Goal: Task Accomplishment & Management: Manage account settings

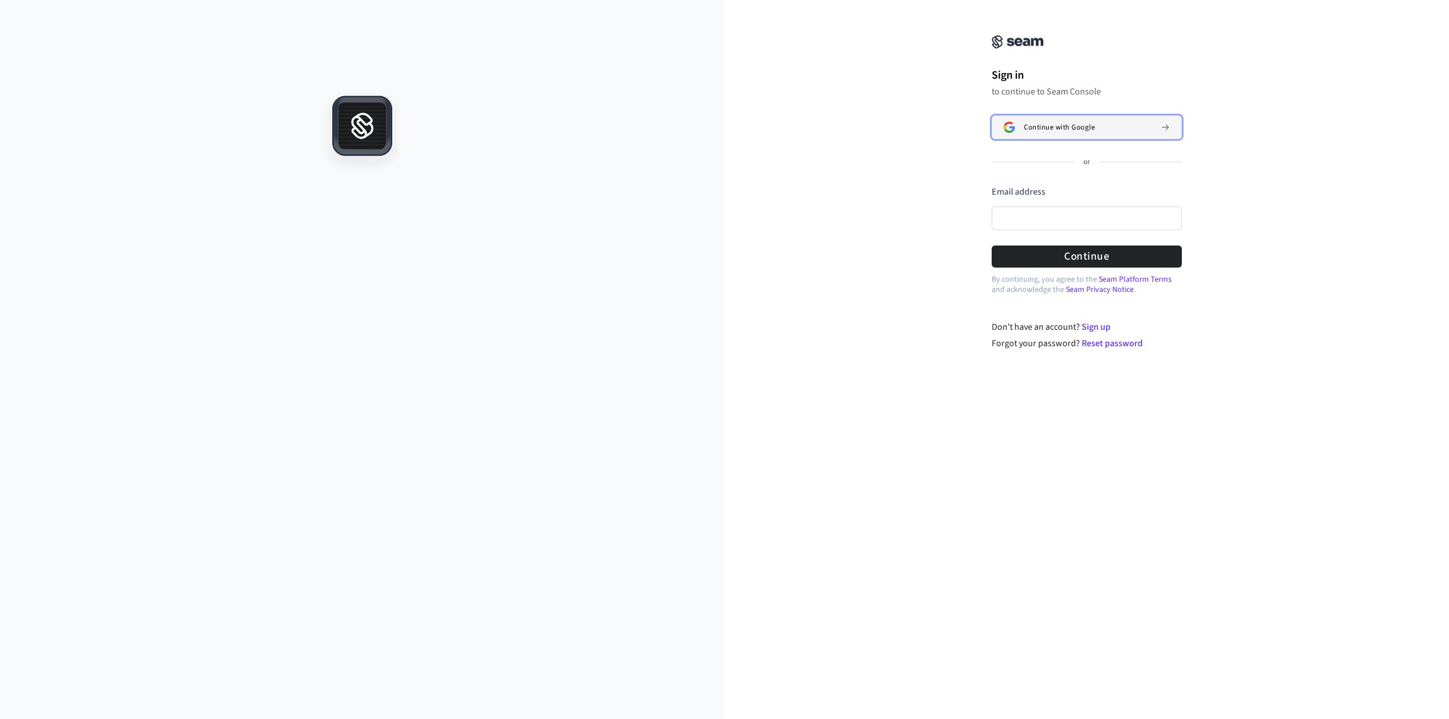
click at [1078, 129] on span "Continue with Google" at bounding box center [1059, 127] width 71 height 9
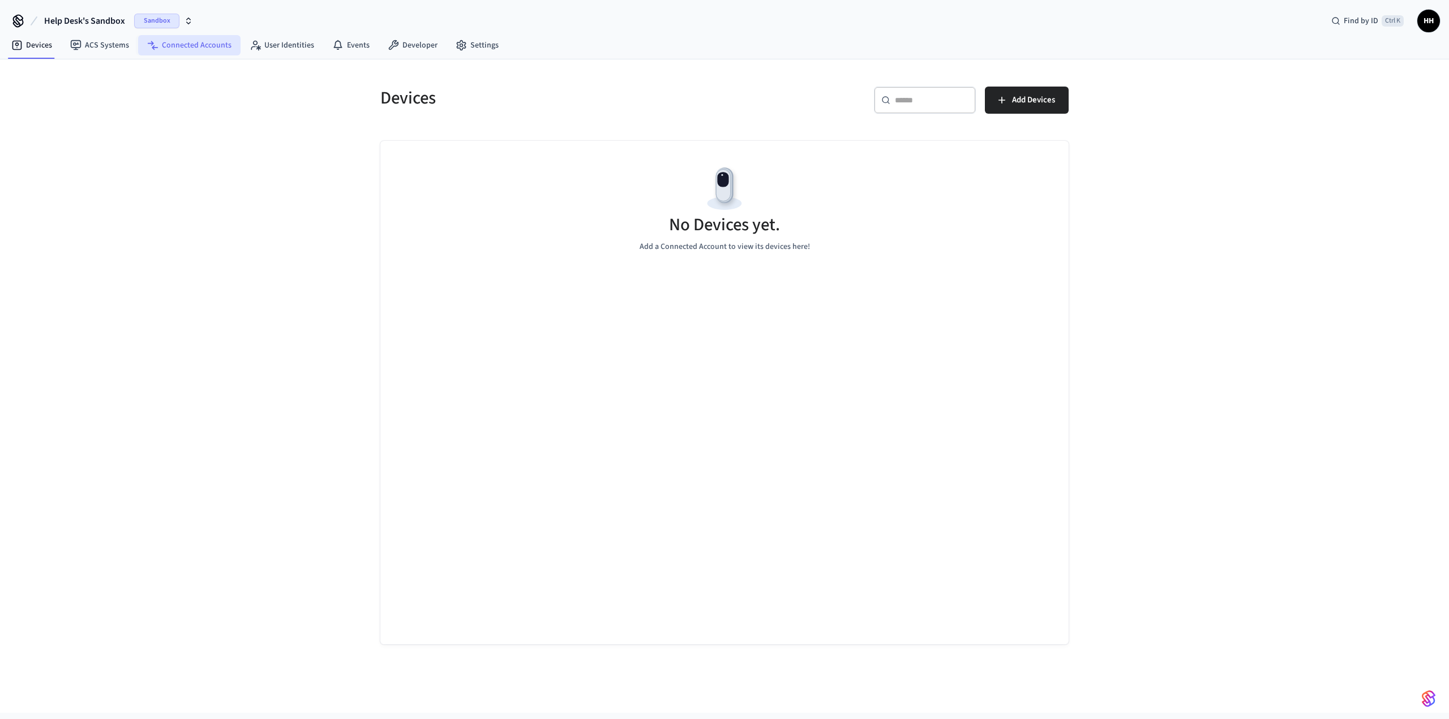
click at [183, 49] on link "Connected Accounts" at bounding box center [189, 45] width 102 height 20
click at [1016, 98] on span "Connect Account" at bounding box center [1024, 100] width 61 height 15
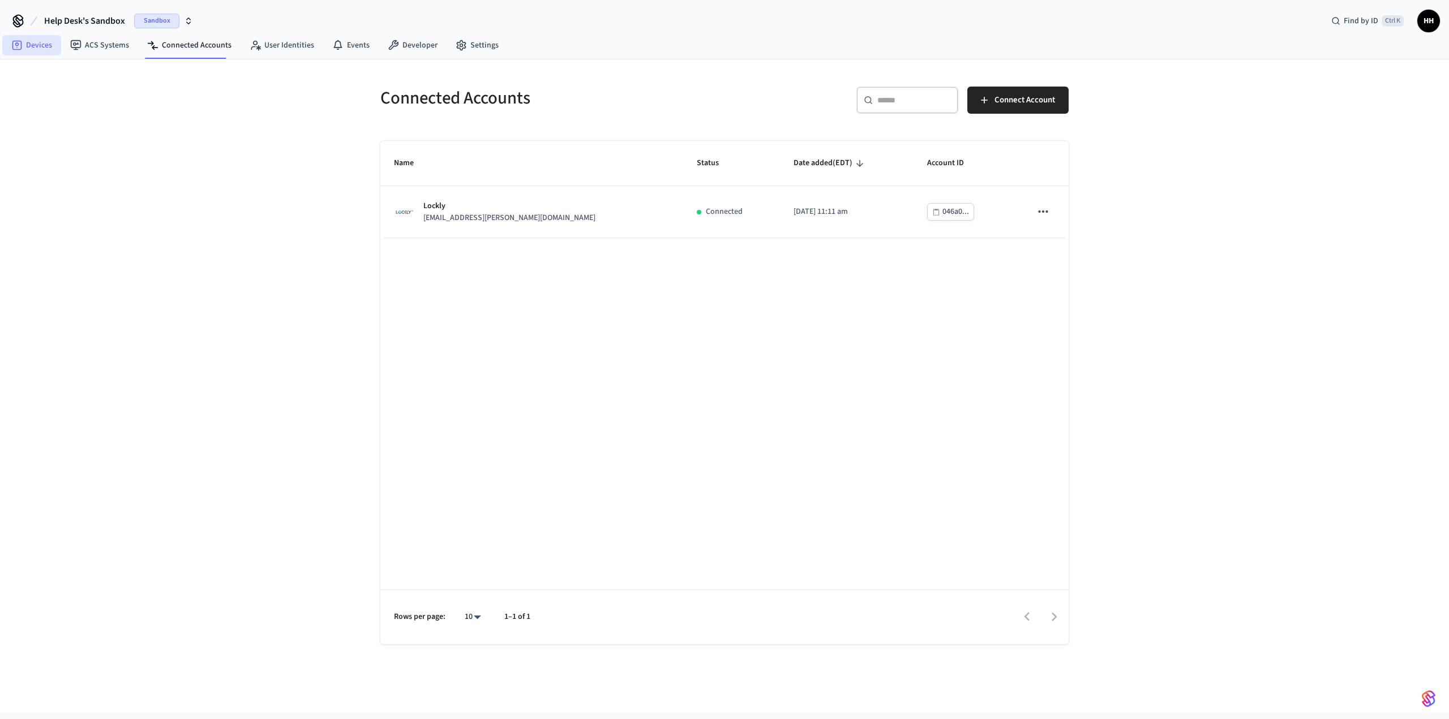
click at [43, 50] on link "Devices" at bounding box center [31, 45] width 59 height 20
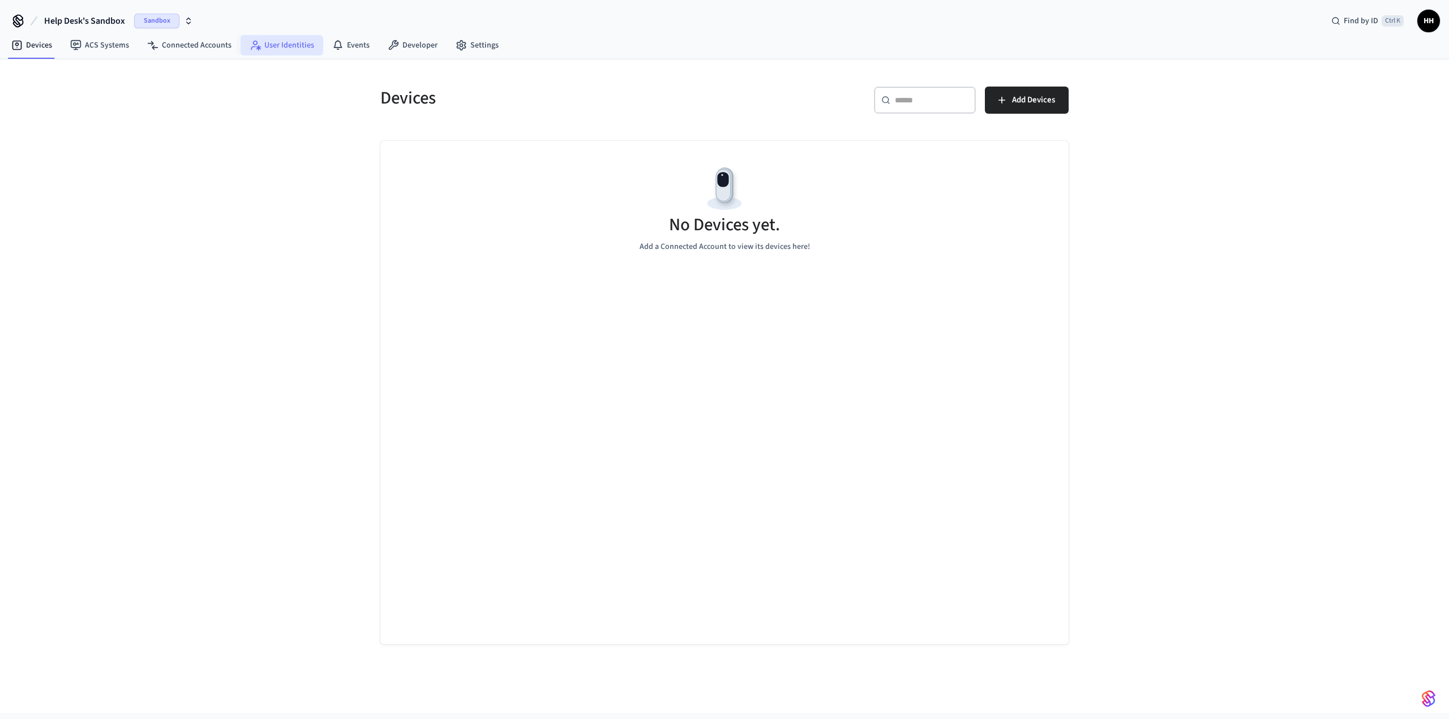
click at [265, 46] on link "User Identities" at bounding box center [281, 45] width 83 height 20
click at [456, 46] on icon at bounding box center [461, 45] width 11 height 11
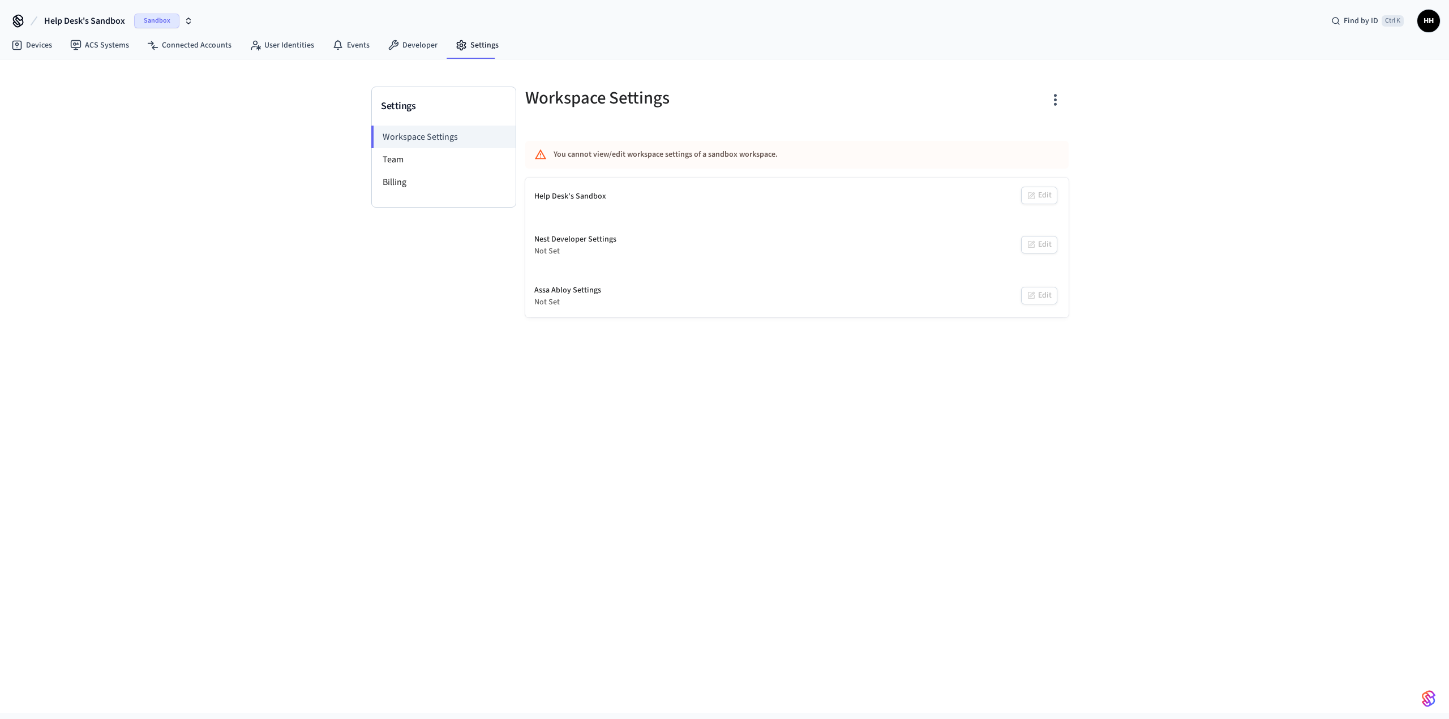
click at [562, 199] on div "Help Desk's Sandbox" at bounding box center [570, 197] width 72 height 12
click at [393, 160] on li "Team" at bounding box center [444, 159] width 144 height 23
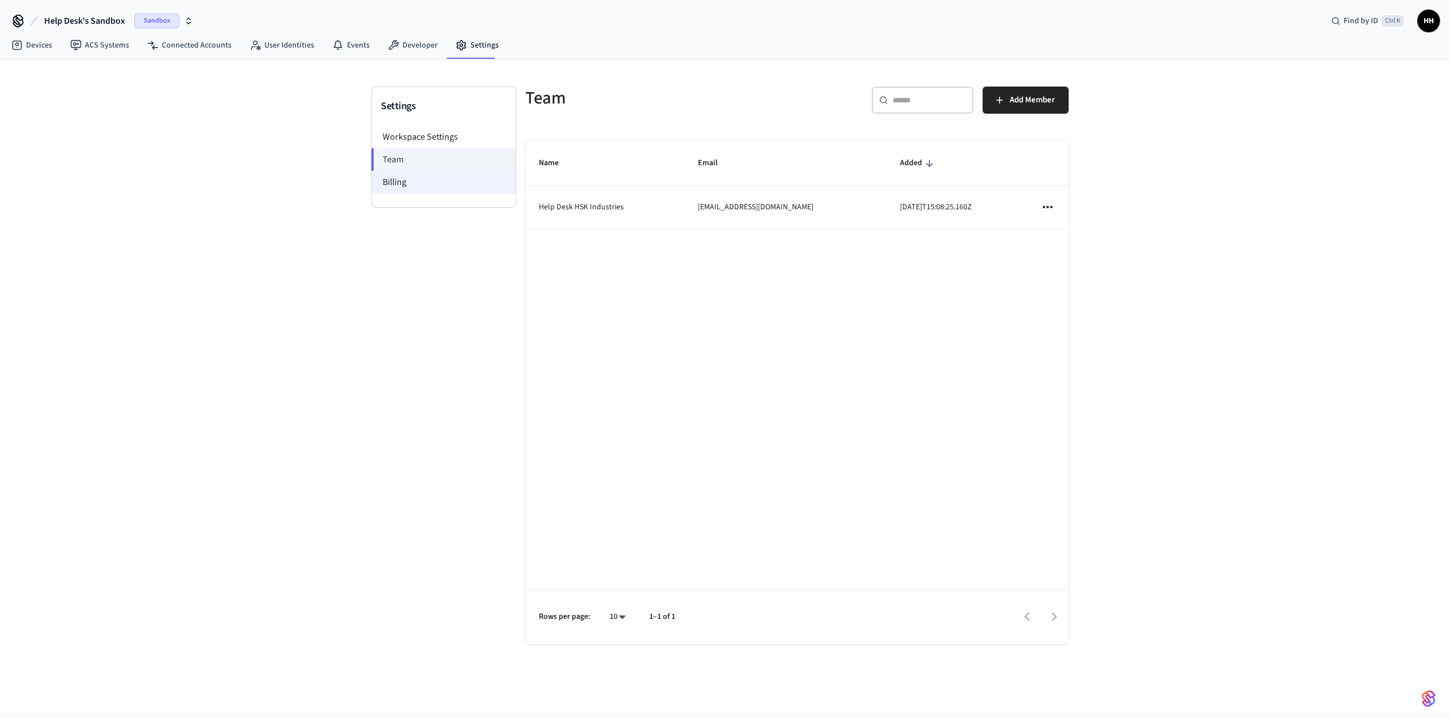
click at [407, 186] on li "Billing" at bounding box center [444, 182] width 144 height 23
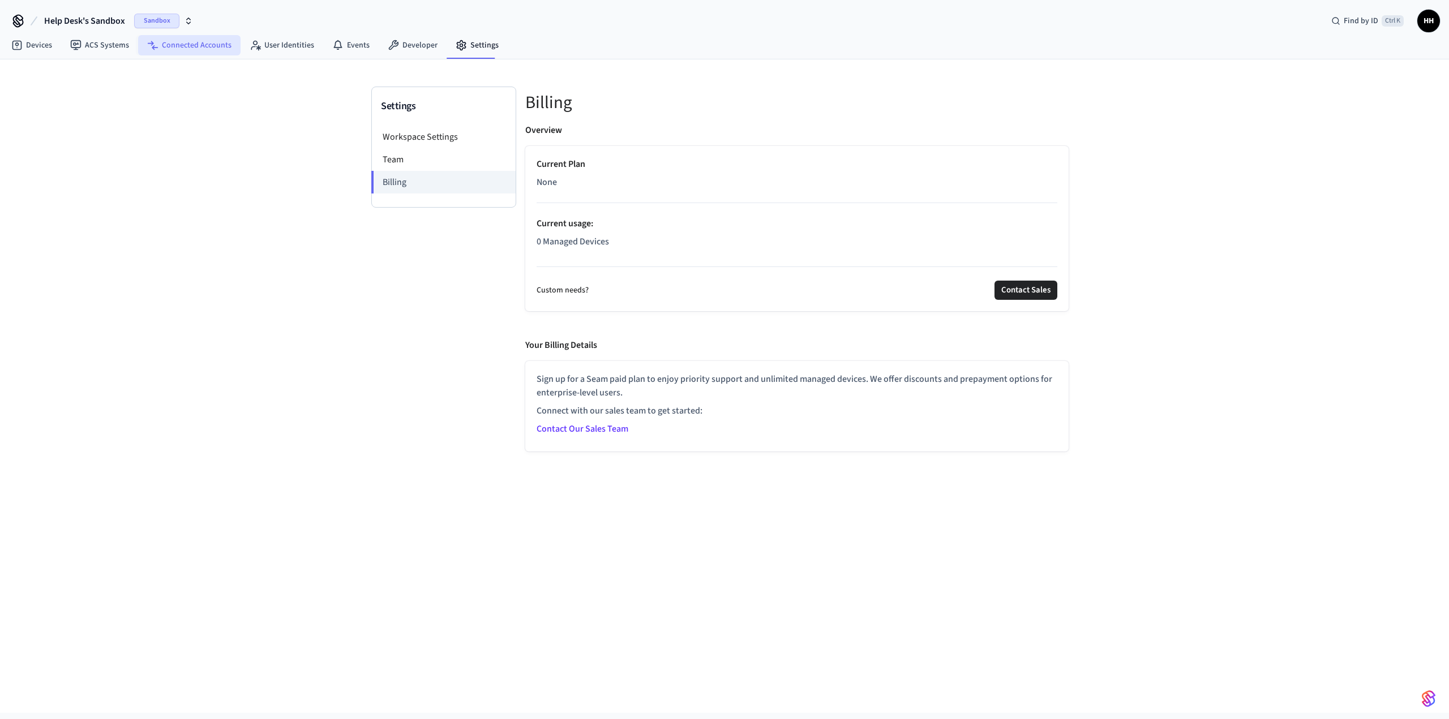
click at [203, 43] on link "Connected Accounts" at bounding box center [189, 45] width 102 height 20
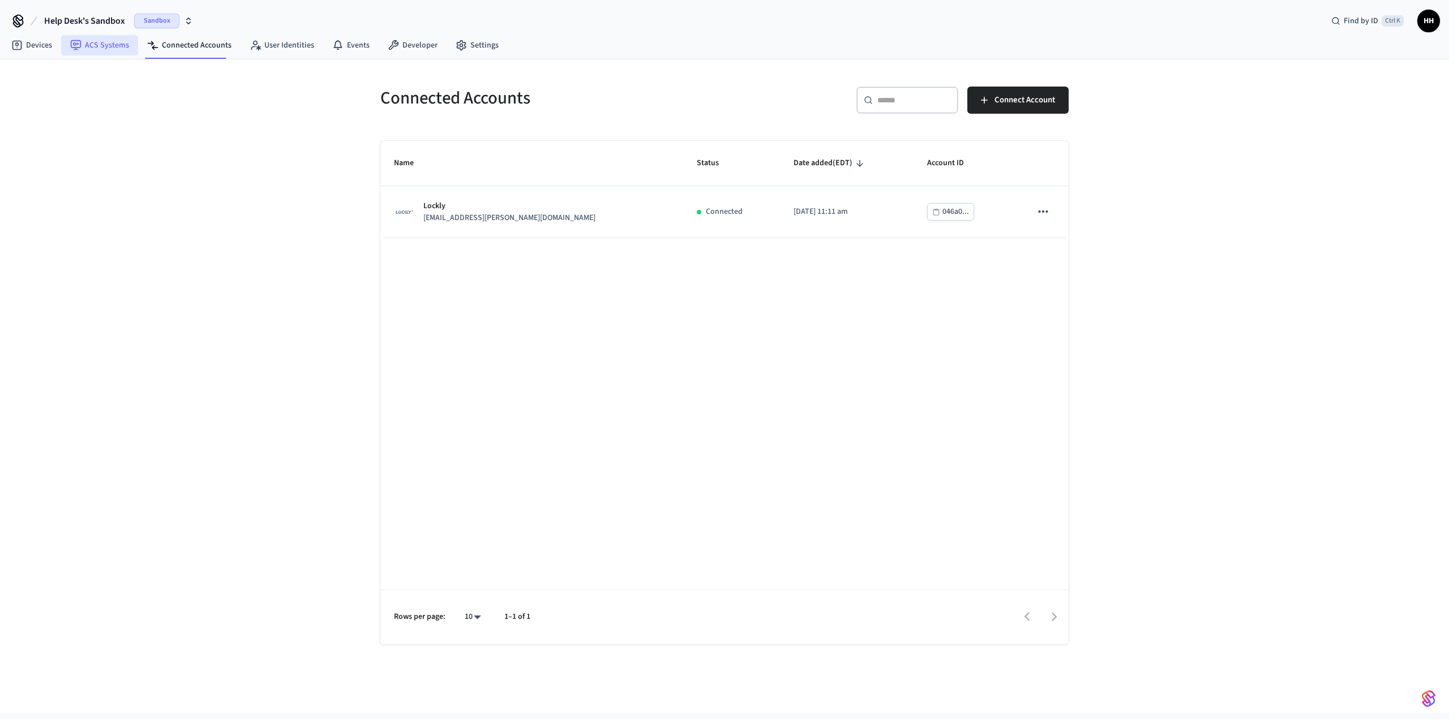
click at [100, 45] on link "ACS Systems" at bounding box center [99, 45] width 77 height 20
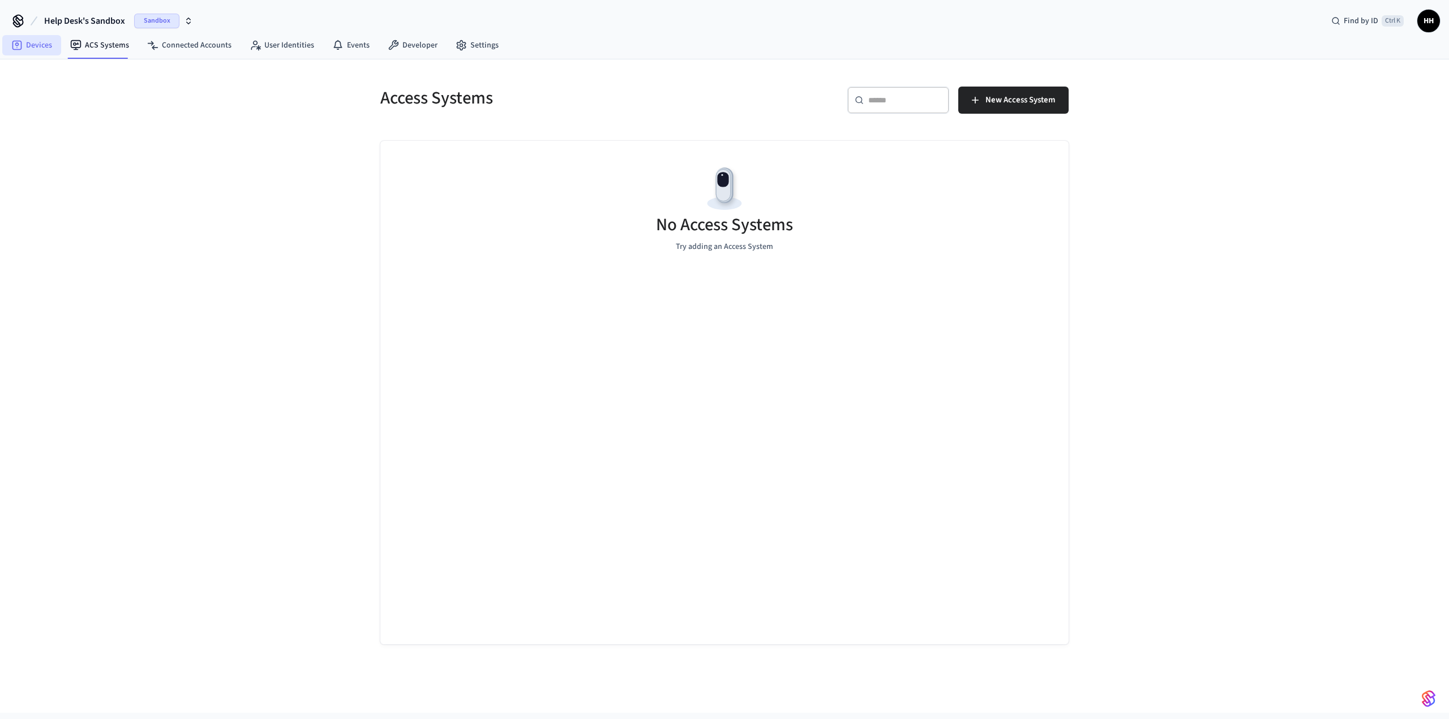
click at [43, 46] on link "Devices" at bounding box center [31, 45] width 59 height 20
click at [1429, 23] on span "HH" at bounding box center [1428, 21] width 20 height 20
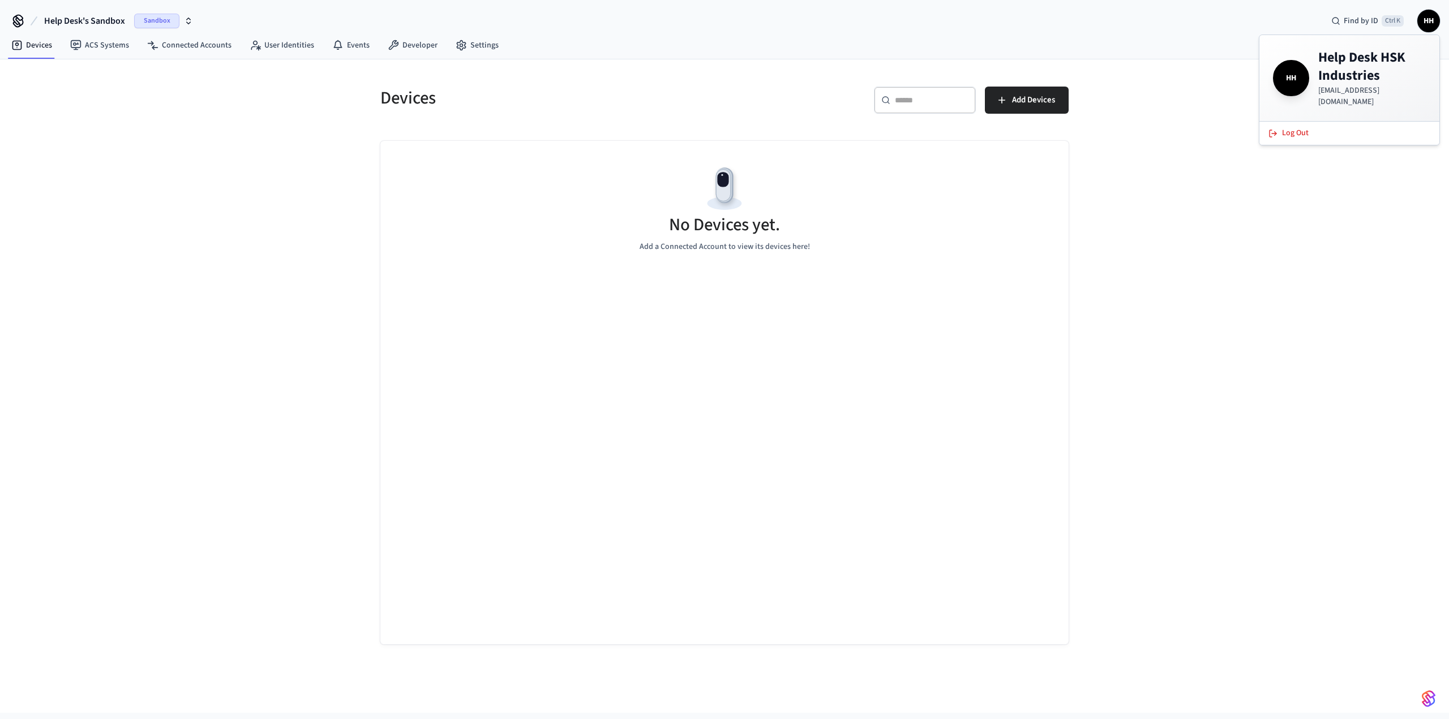
click at [1344, 84] on h4 "Help Desk HSK Industries" at bounding box center [1372, 67] width 108 height 36
click at [273, 44] on link "User Identities" at bounding box center [281, 45] width 83 height 20
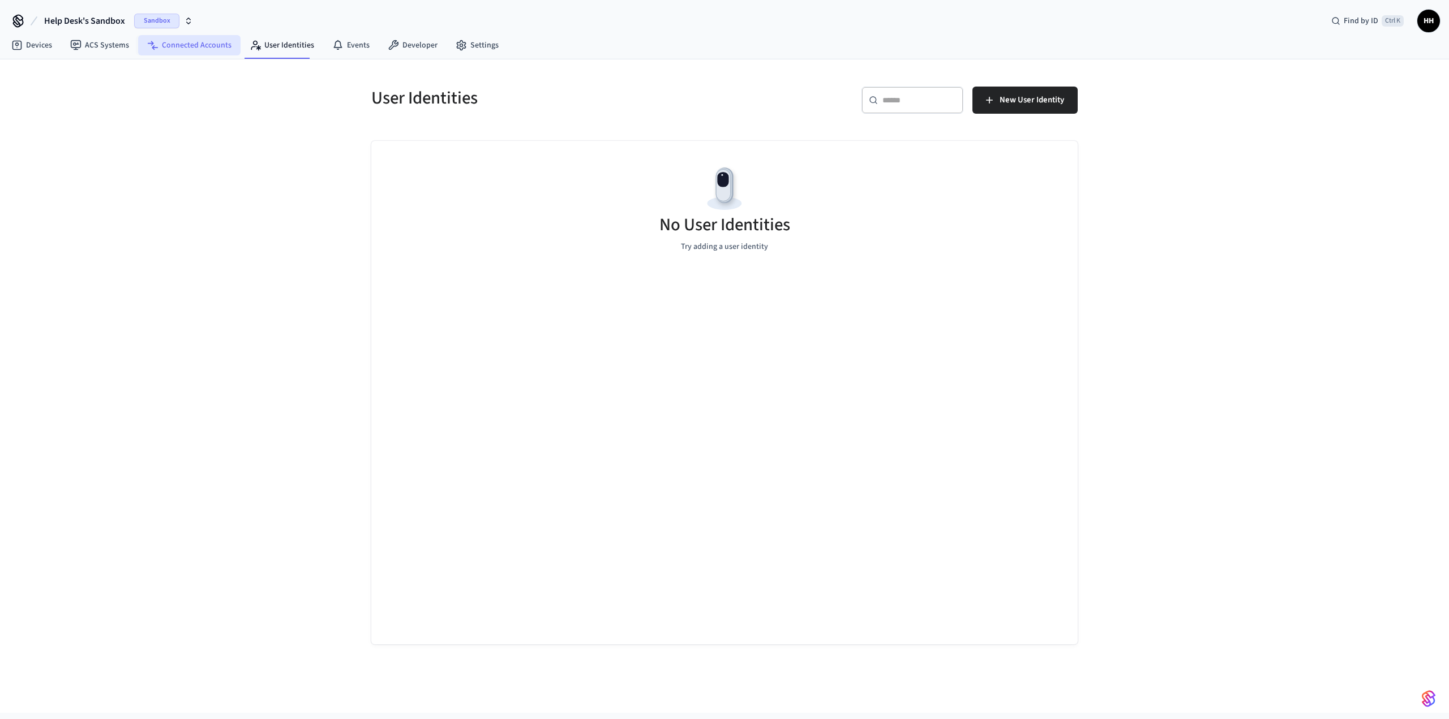
click at [213, 44] on link "Connected Accounts" at bounding box center [189, 45] width 102 height 20
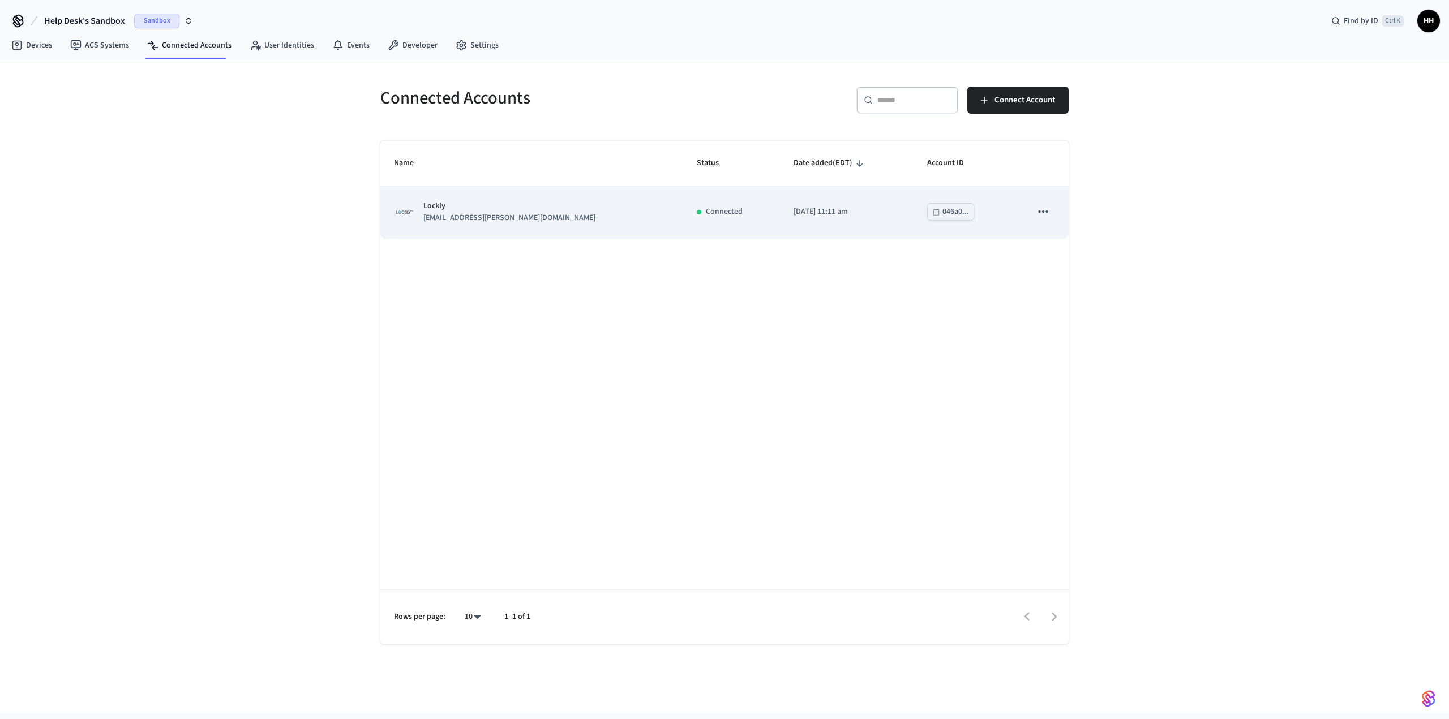
click at [1049, 213] on icon "sticky table" at bounding box center [1043, 211] width 15 height 15
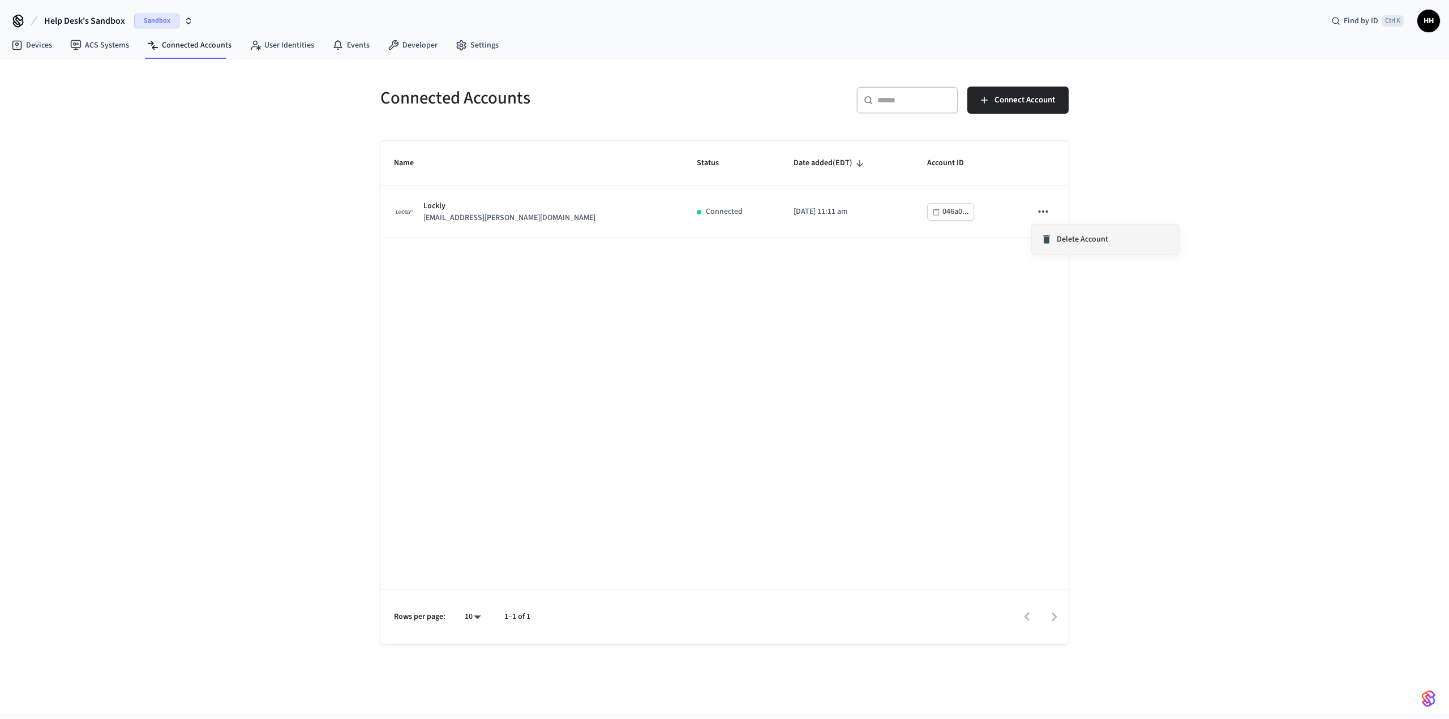
click at [1070, 241] on span "Delete Account" at bounding box center [1081, 239] width 51 height 11
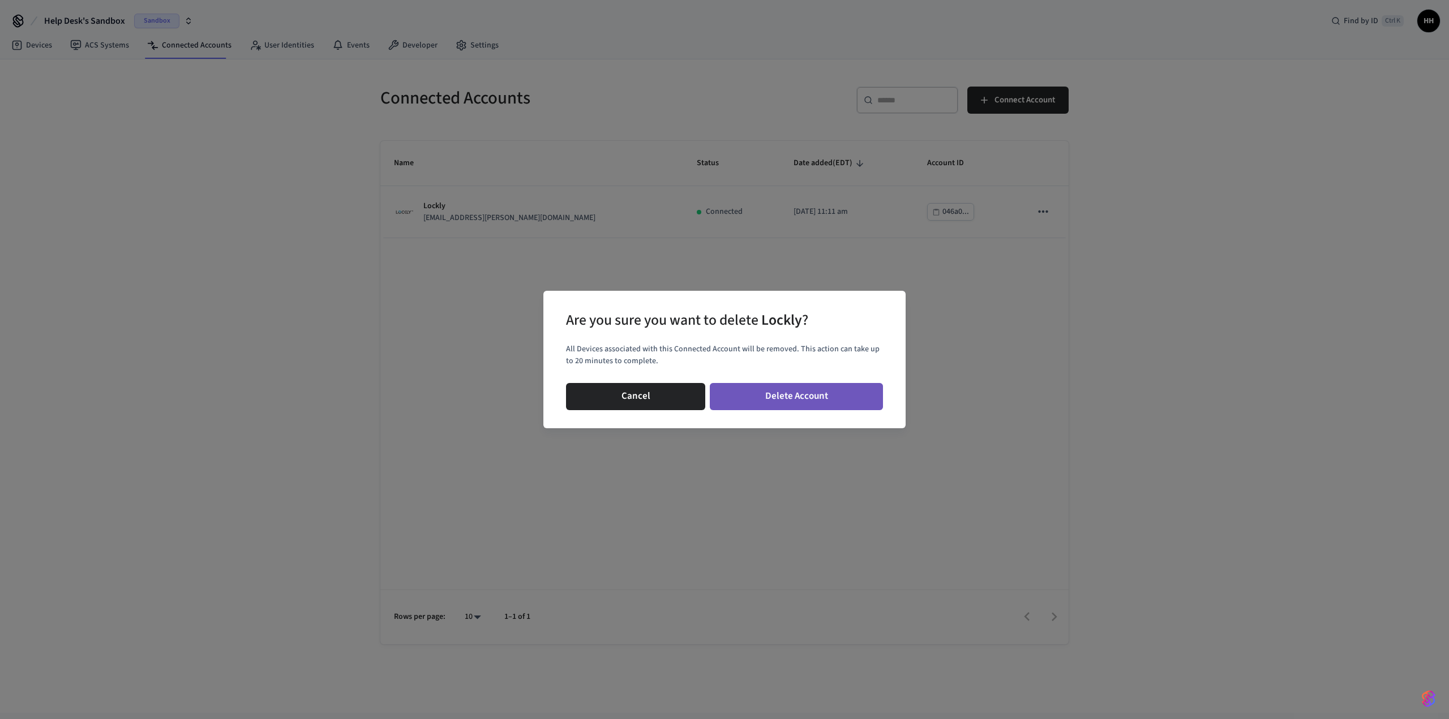
click at [766, 399] on button "Delete Account" at bounding box center [796, 396] width 173 height 27
